Goal: Task Accomplishment & Management: Use online tool/utility

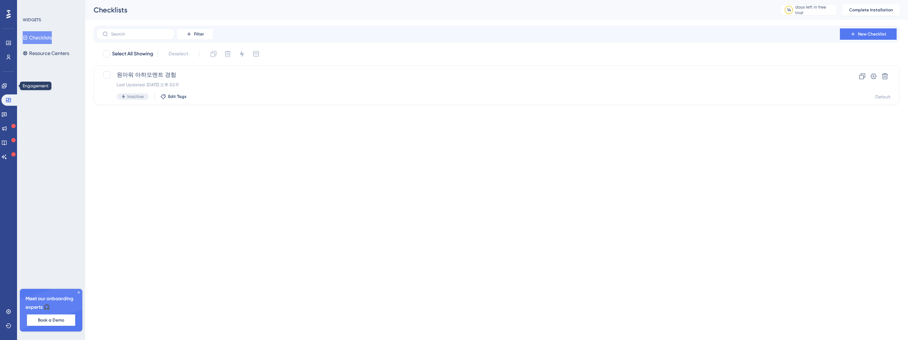
click at [2, 88] on link at bounding box center [4, 85] width 6 height 11
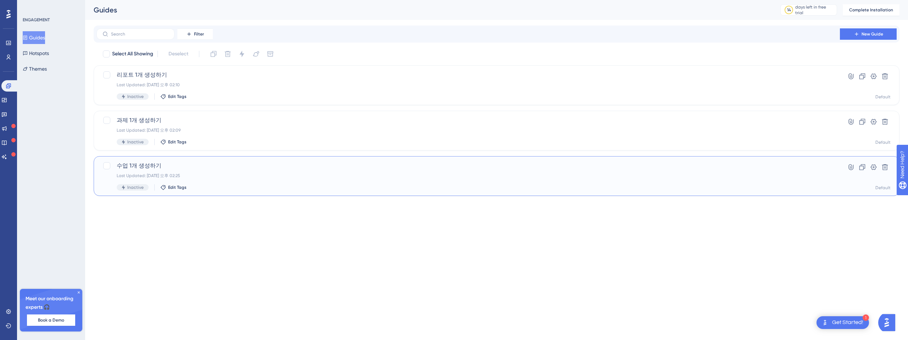
click at [727, 177] on div "Last Updated: 2025년 8월 19일 오후 02:25" at bounding box center [468, 176] width 703 height 6
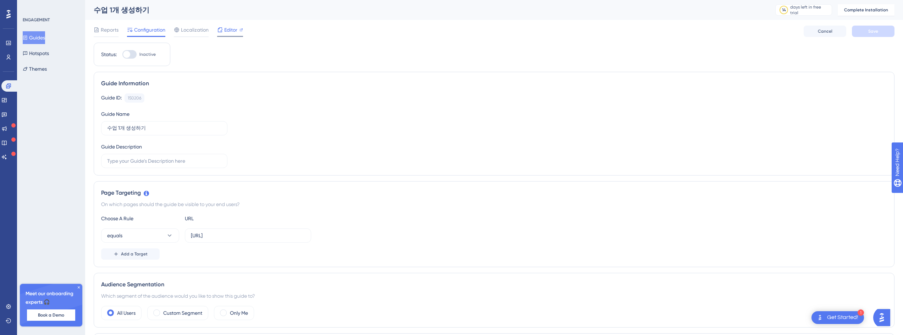
click at [231, 28] on span "Editor" at bounding box center [230, 30] width 13 height 9
click at [235, 31] on span "Editor" at bounding box center [230, 30] width 13 height 9
